Goal: Task Accomplishment & Management: Complete application form

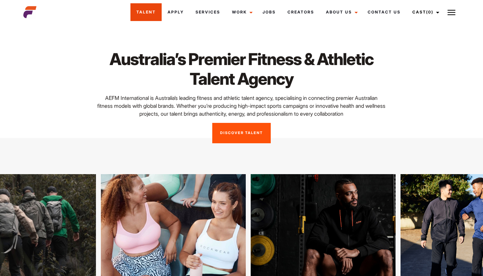
click at [148, 12] on link "Talent" at bounding box center [146, 12] width 31 height 18
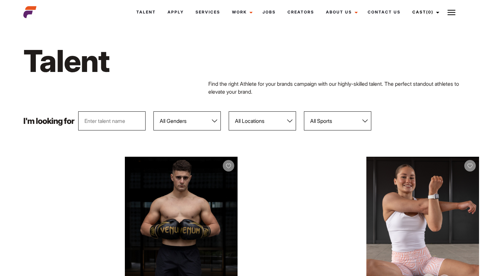
scroll to position [2, 0]
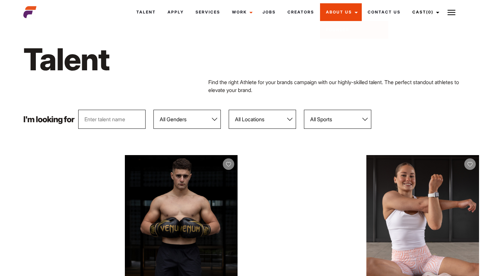
click at [343, 16] on link "About Us" at bounding box center [341, 12] width 42 height 18
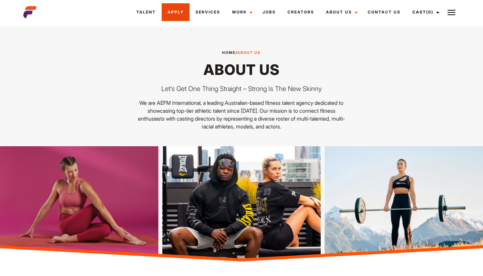
click at [180, 16] on link "Apply" at bounding box center [176, 12] width 28 height 18
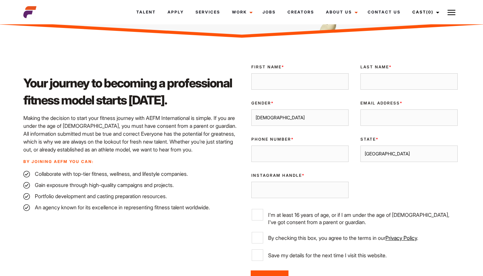
scroll to position [146, 0]
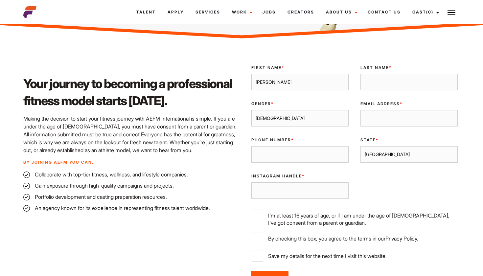
type input "Aidan"
type input "Avery"
type input "ajavery23@icloud.com"
type input "0400266416"
select select "Adelaide"
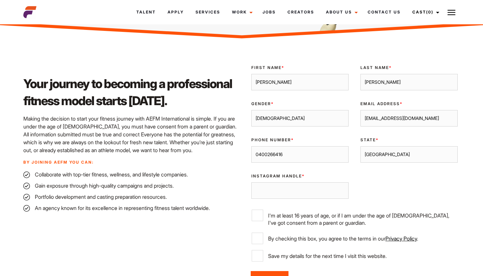
click at [305, 198] on div "Instagram Handle *" at bounding box center [300, 186] width 109 height 36
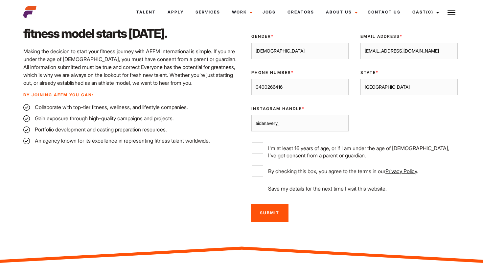
scroll to position [214, 0]
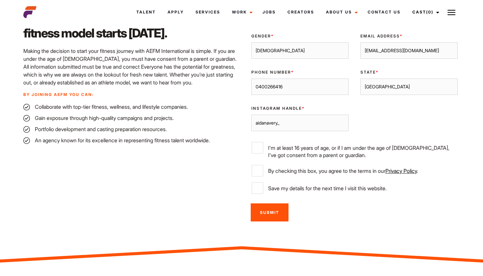
type input "aidanavery_"
click at [262, 152] on input "I'm at least 16 years of age, or if I am under the age of 18, I've got consent …" at bounding box center [258, 148] width 12 height 12
checkbox input "true"
click at [261, 173] on input "By checking this box, you agree to the terms in our Privacy Policy ." at bounding box center [258, 171] width 12 height 12
checkbox input "true"
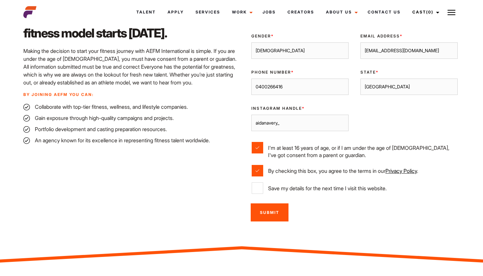
click at [258, 191] on input "Save my details for the next time I visit this website." at bounding box center [258, 189] width 12 height 12
checkbox input "true"
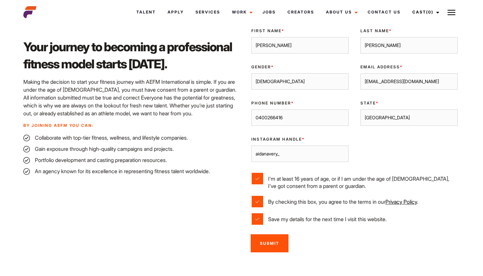
scroll to position [186, 0]
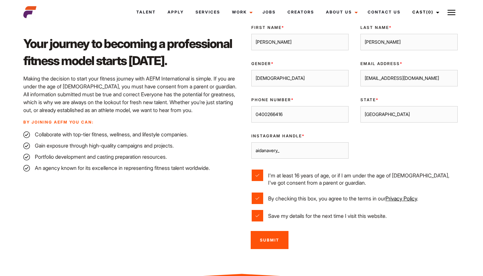
click at [264, 238] on input "Submit" at bounding box center [270, 240] width 38 height 18
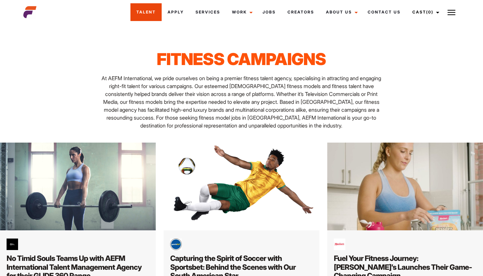
click at [150, 14] on link "Talent" at bounding box center [146, 12] width 31 height 18
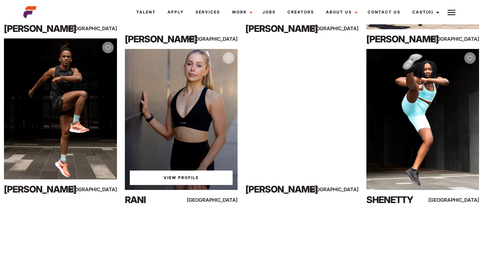
scroll to position [3822, 0]
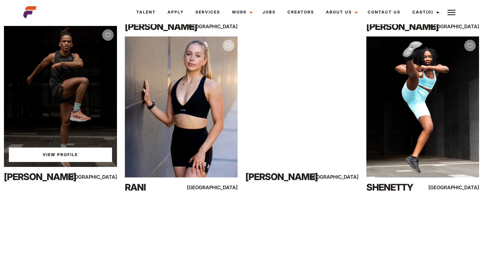
click at [85, 134] on div "View Profile" at bounding box center [60, 96] width 113 height 141
click at [87, 159] on link "View Profile" at bounding box center [60, 155] width 103 height 14
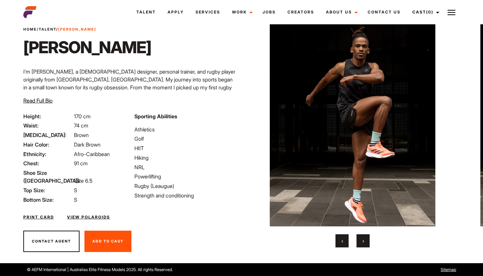
scroll to position [23, 0]
click at [81, 214] on link "View Polaroids" at bounding box center [88, 217] width 43 height 6
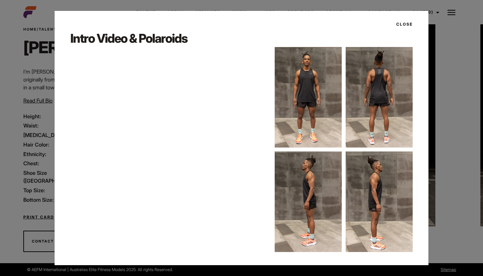
click at [407, 27] on button "Close" at bounding box center [403, 24] width 20 height 11
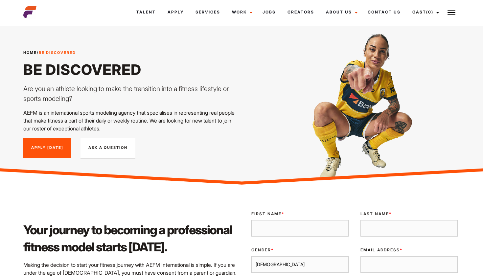
scroll to position [209, 0]
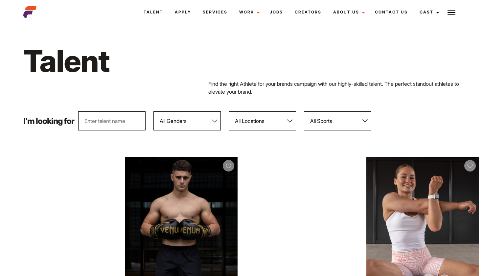
scroll to position [2, 0]
